Goal: Task Accomplishment & Management: Use online tool/utility

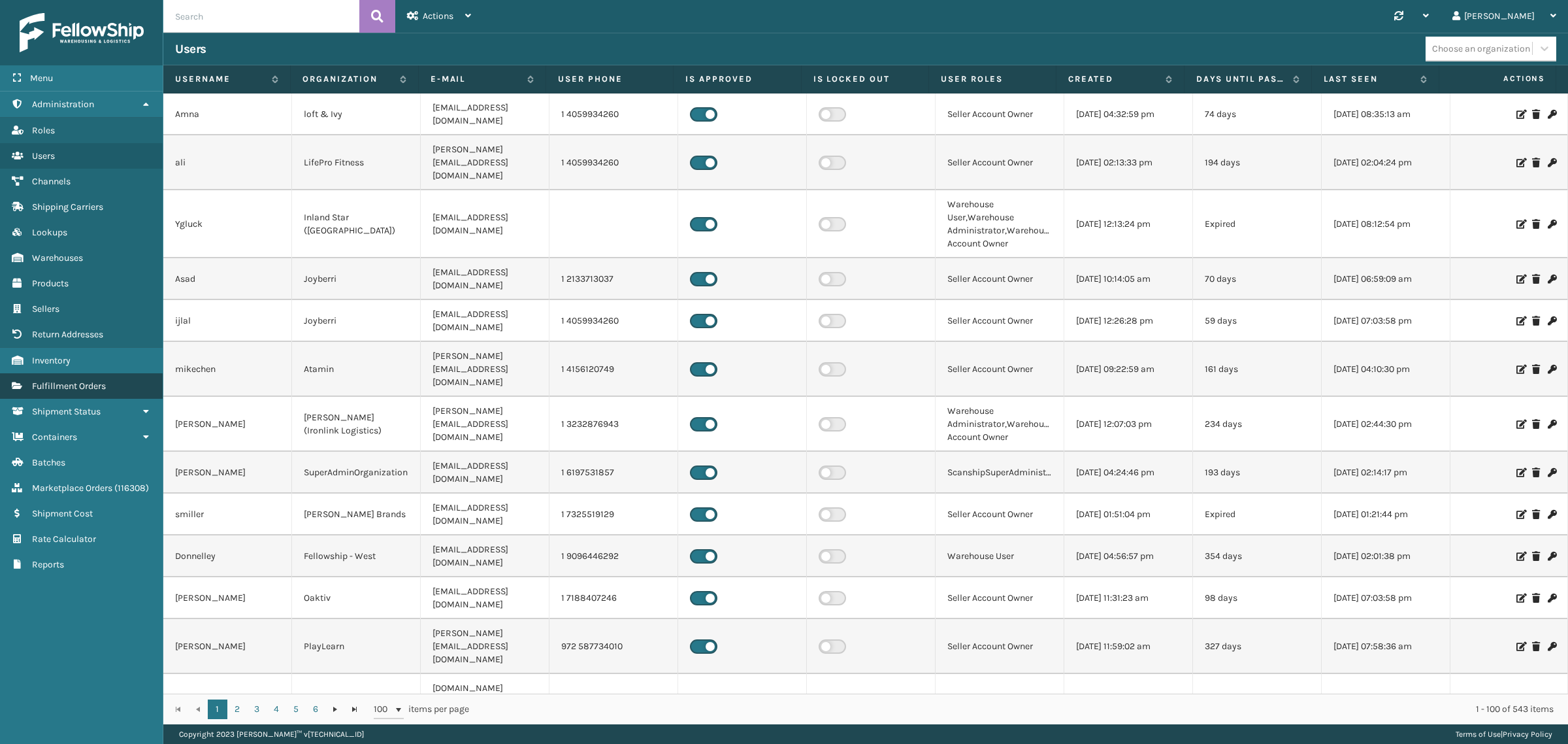
click at [101, 381] on span "Fulfillment Orders" at bounding box center [68, 386] width 73 height 11
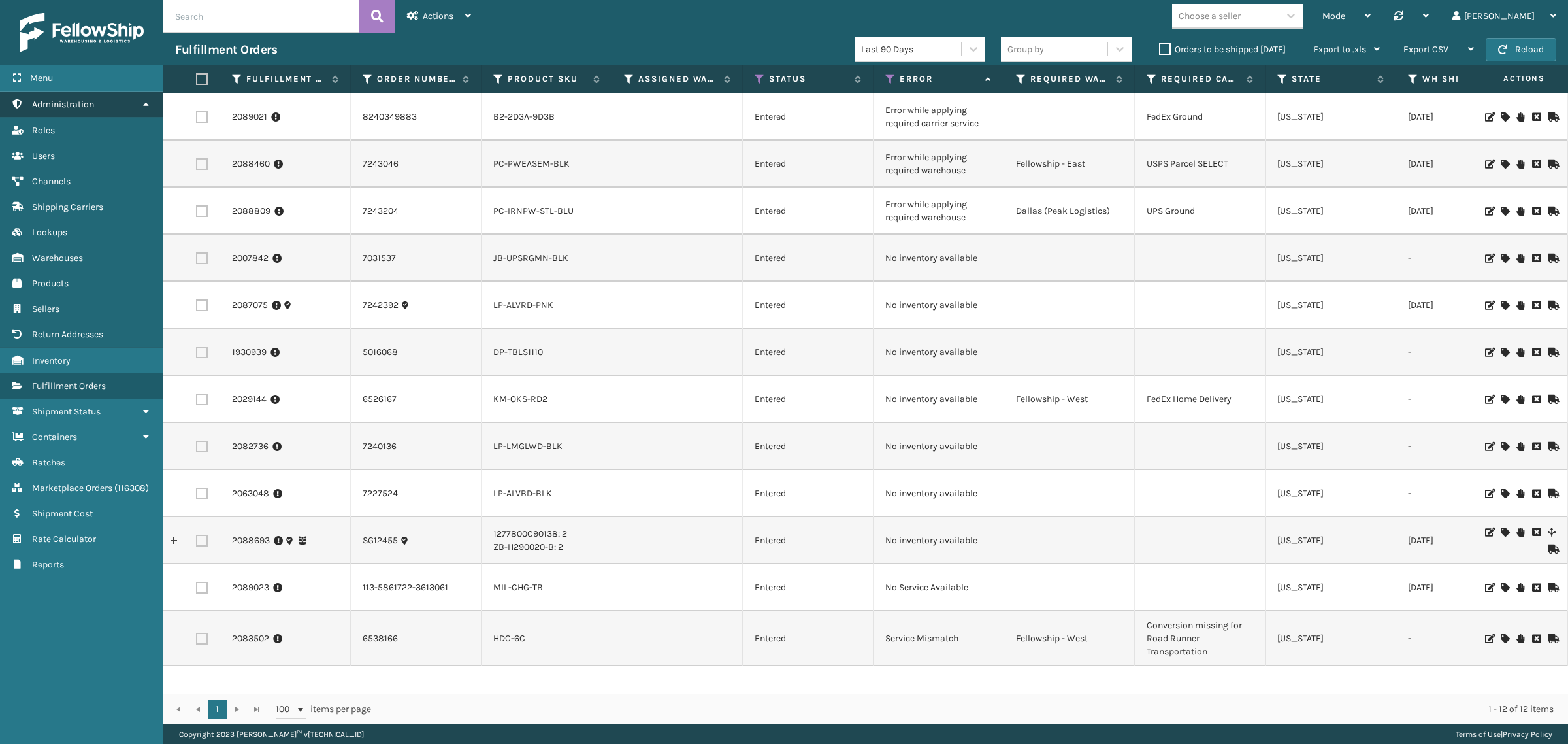
click at [144, 104] on icon at bounding box center [145, 104] width 11 height 9
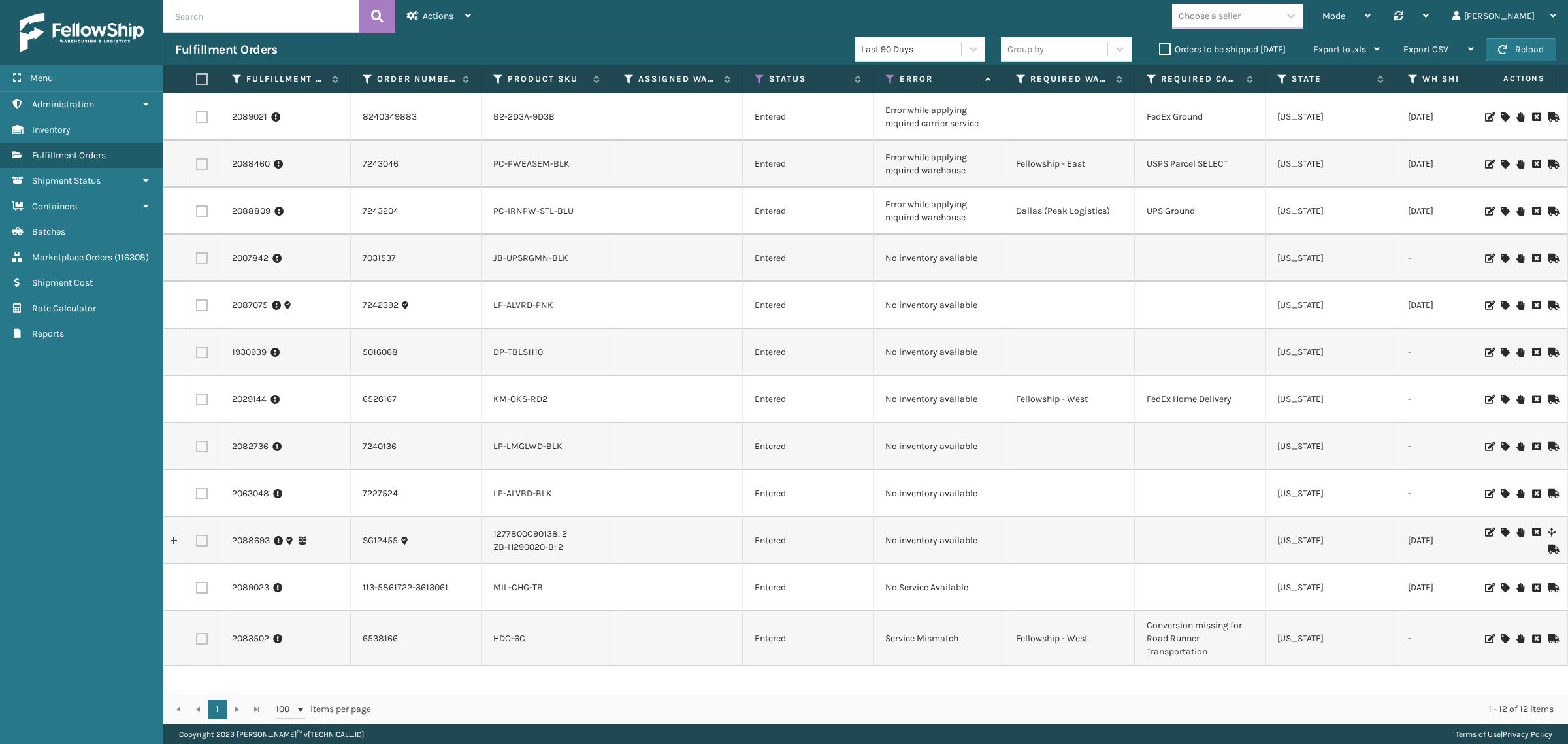
click at [1165, 50] on label "Orders to be shipped today" at bounding box center [1223, 48] width 127 height 11
click at [1160, 50] on input "Orders to be shipped today" at bounding box center [1159, 46] width 1 height 8
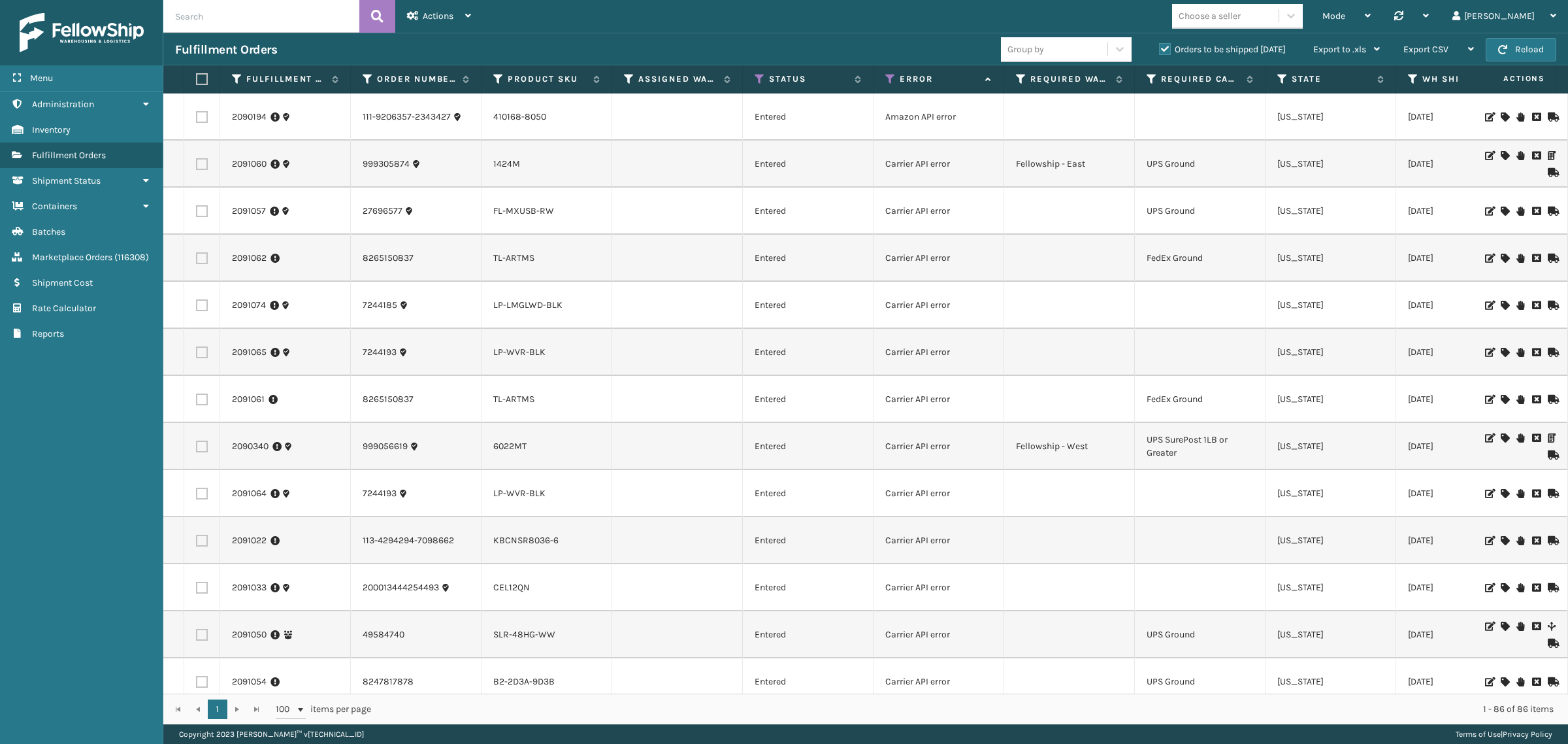
click at [1161, 48] on label "Orders to be shipped today" at bounding box center [1223, 48] width 127 height 11
click at [1160, 48] on input "Orders to be shipped today" at bounding box center [1159, 46] width 1 height 8
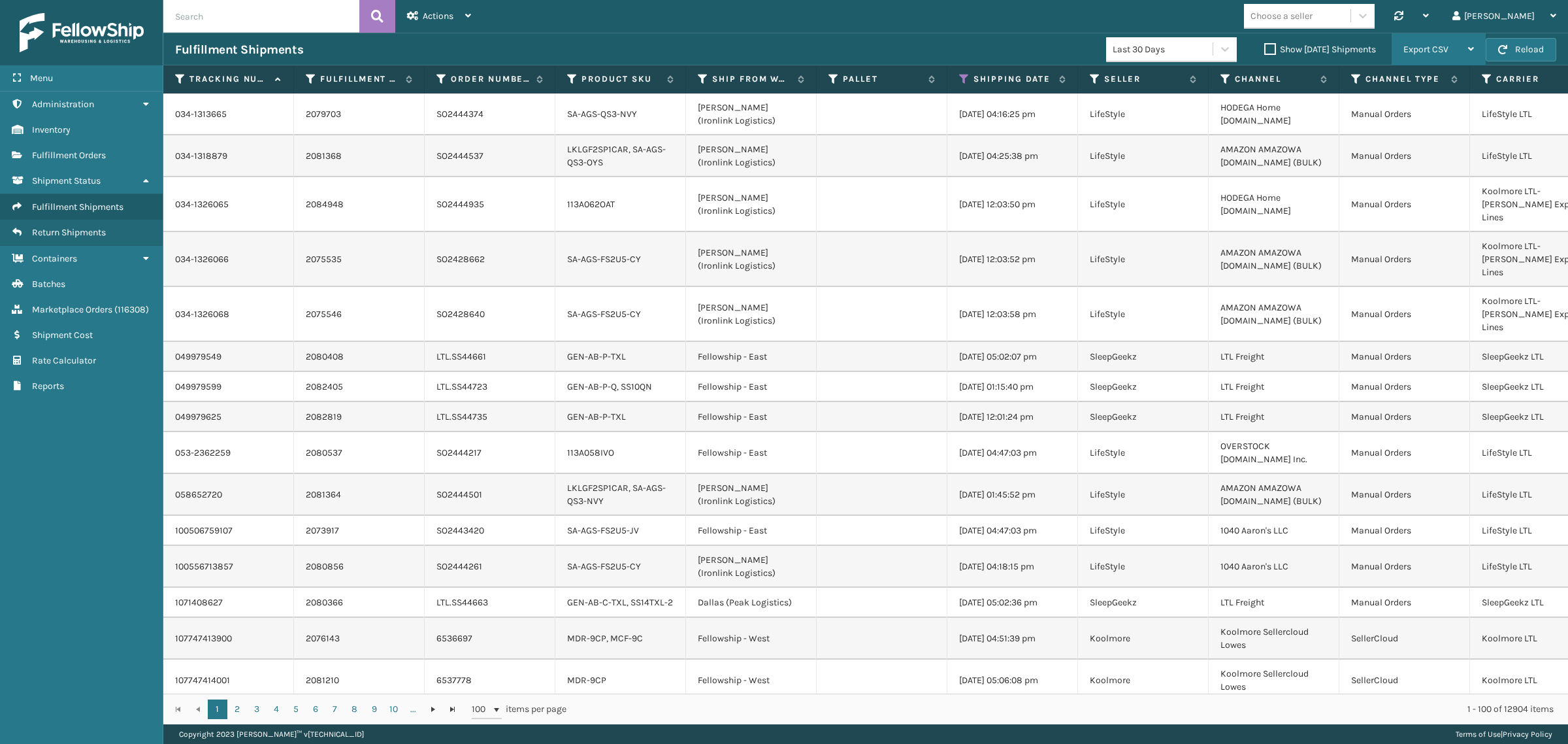
click at [1454, 47] on div "Export CSV" at bounding box center [1439, 49] width 71 height 33
click at [1446, 119] on li "Export All Pages" at bounding box center [1398, 119] width 175 height 35
click at [967, 77] on icon at bounding box center [964, 79] width 11 height 12
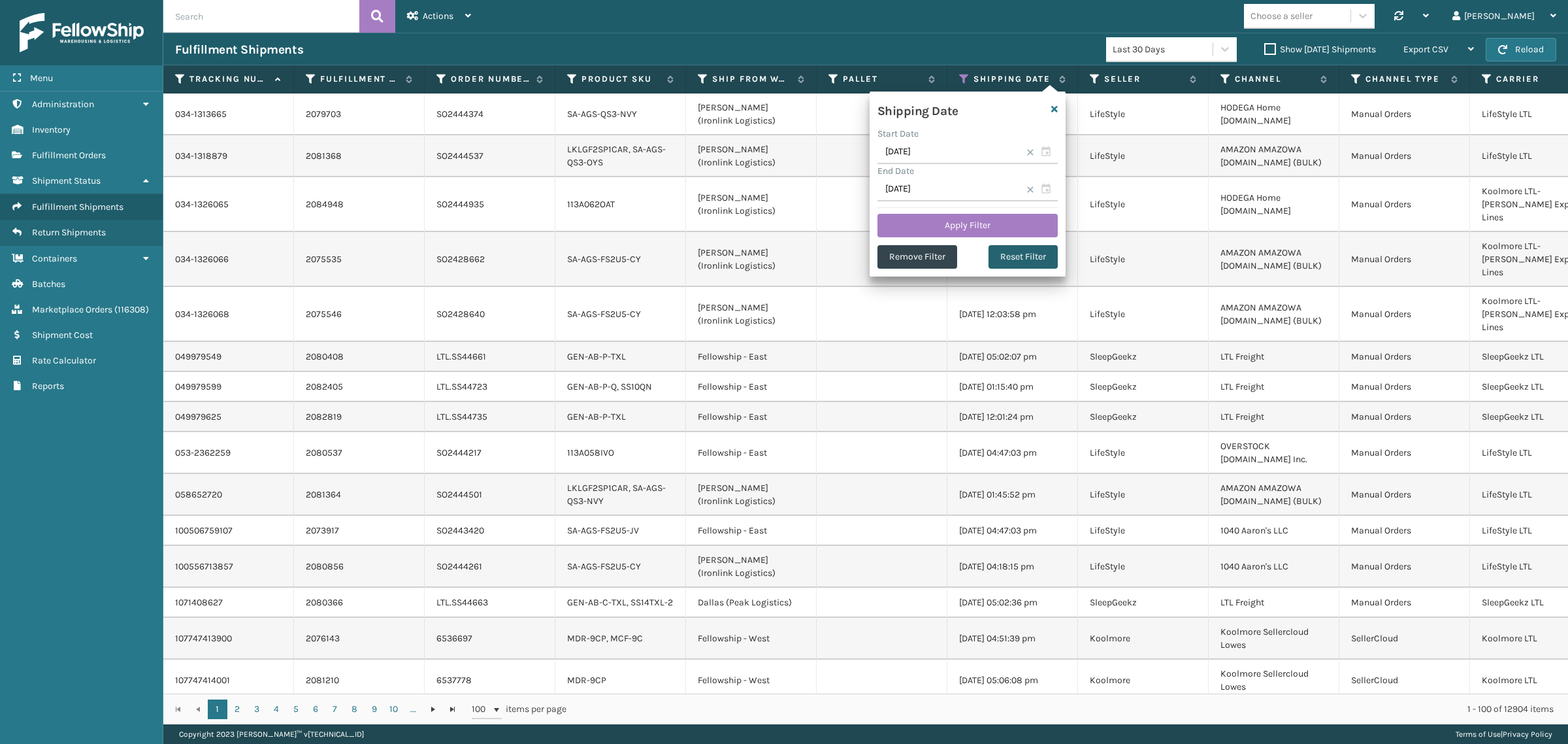
click at [1024, 259] on button "Reset Filter" at bounding box center [1023, 257] width 69 height 23
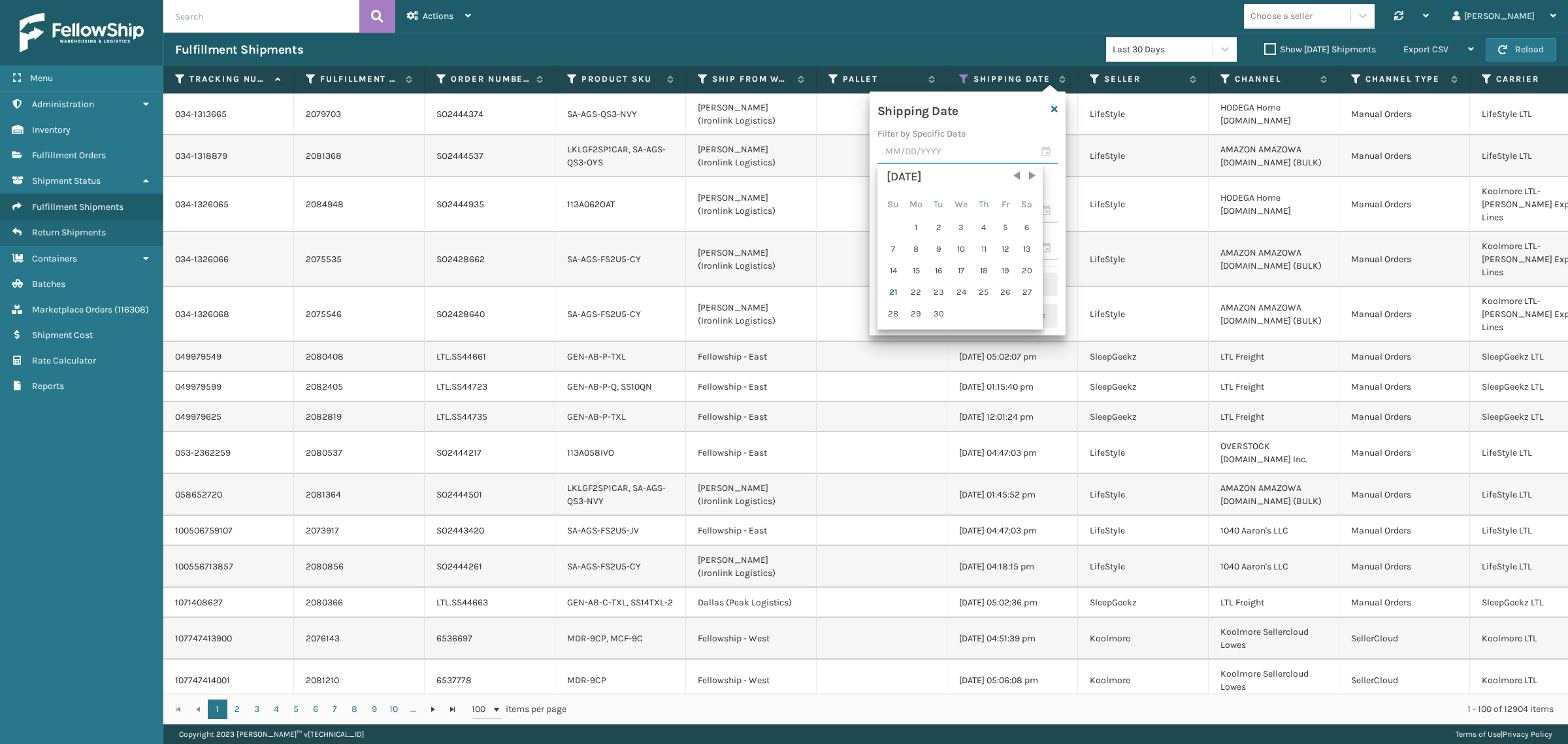
click at [935, 149] on input "text" at bounding box center [968, 152] width 180 height 23
click at [1003, 268] on div "19" at bounding box center [1005, 270] width 19 height 19
type input "[DATE]"
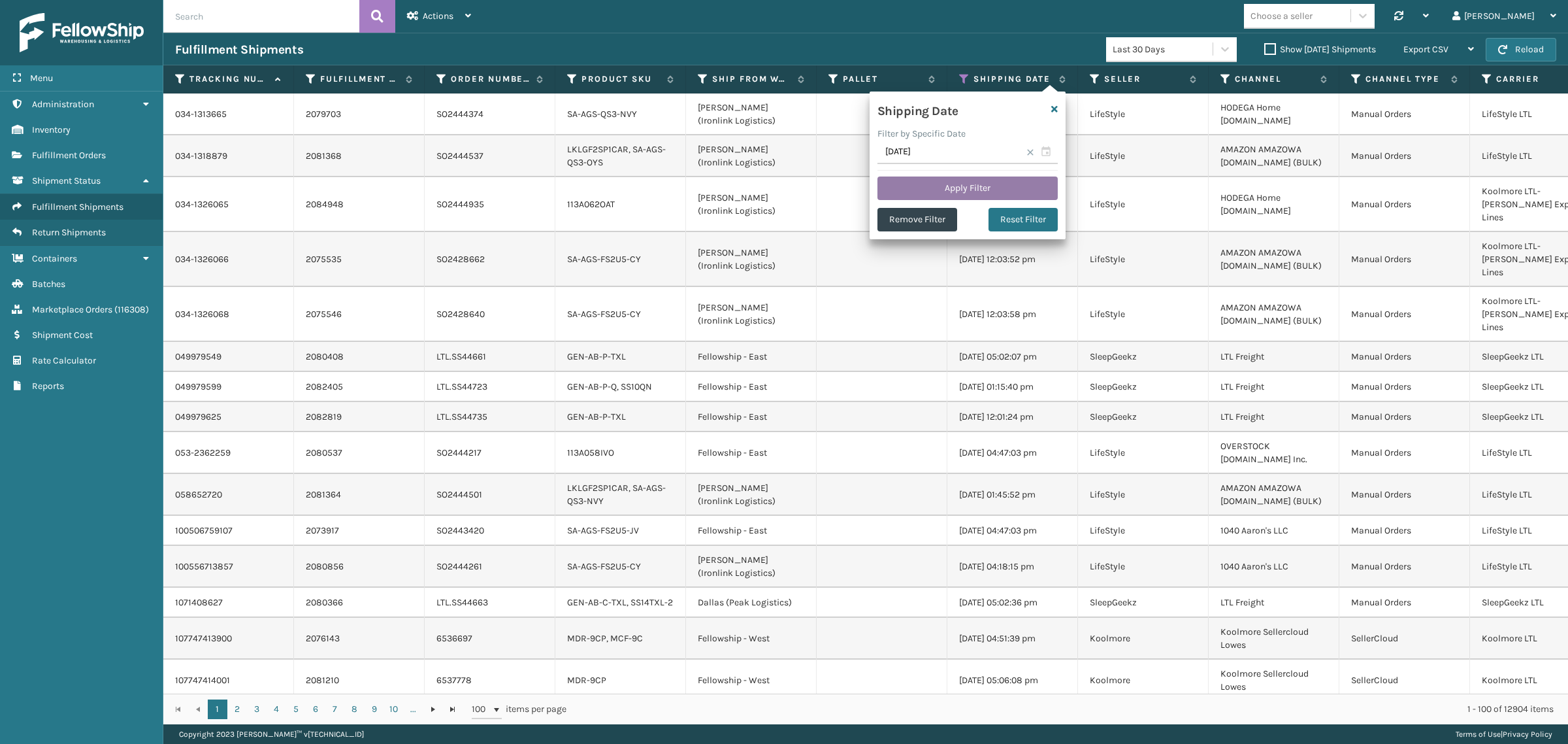
click at [945, 185] on button "Apply Filter" at bounding box center [968, 188] width 180 height 23
